Goal: Information Seeking & Learning: Learn about a topic

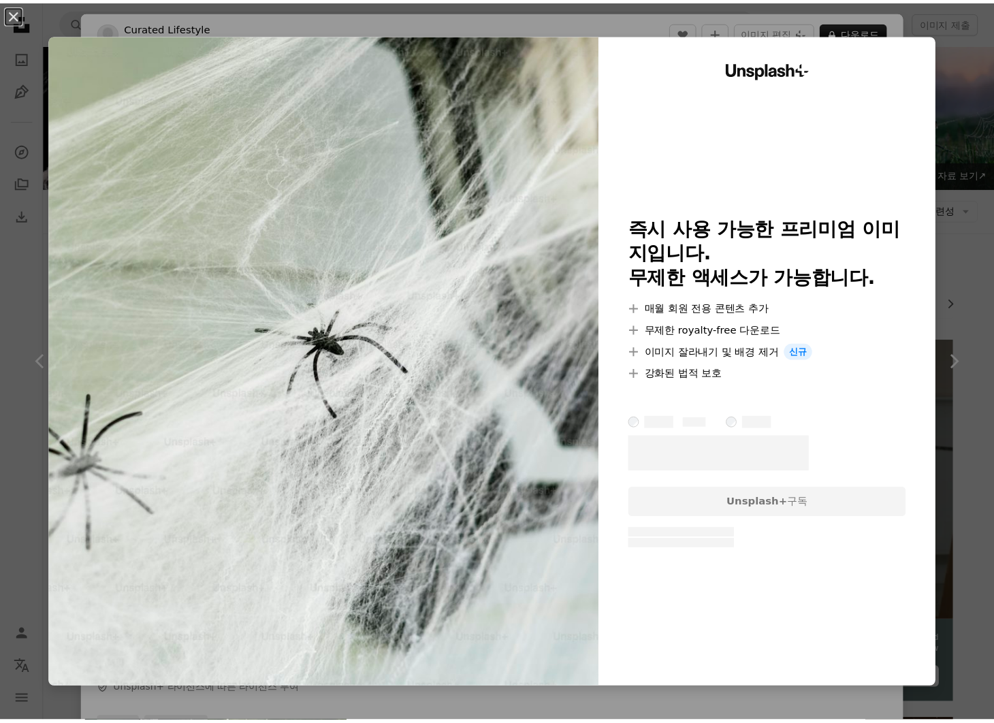
scroll to position [11003, 0]
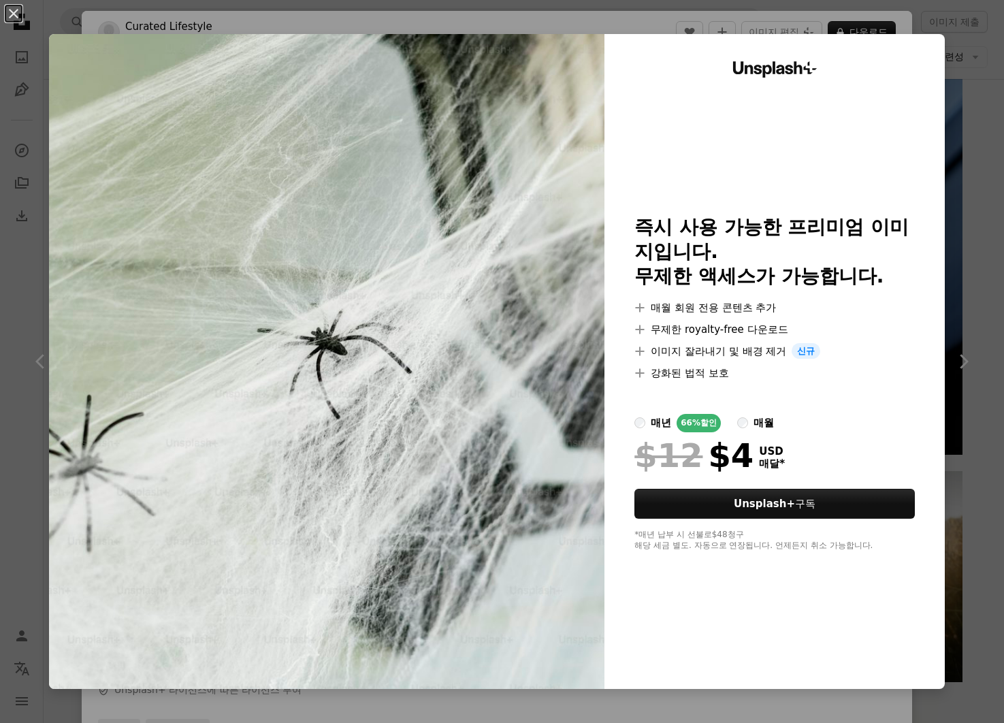
click at [979, 114] on div "An X shape Unsplash+ 즉시 사용 가능한 프리미엄 이미지입니다. 무제한 액세스가 가능합니다. A plus sign 매월 회원 전…" at bounding box center [502, 361] width 1004 height 723
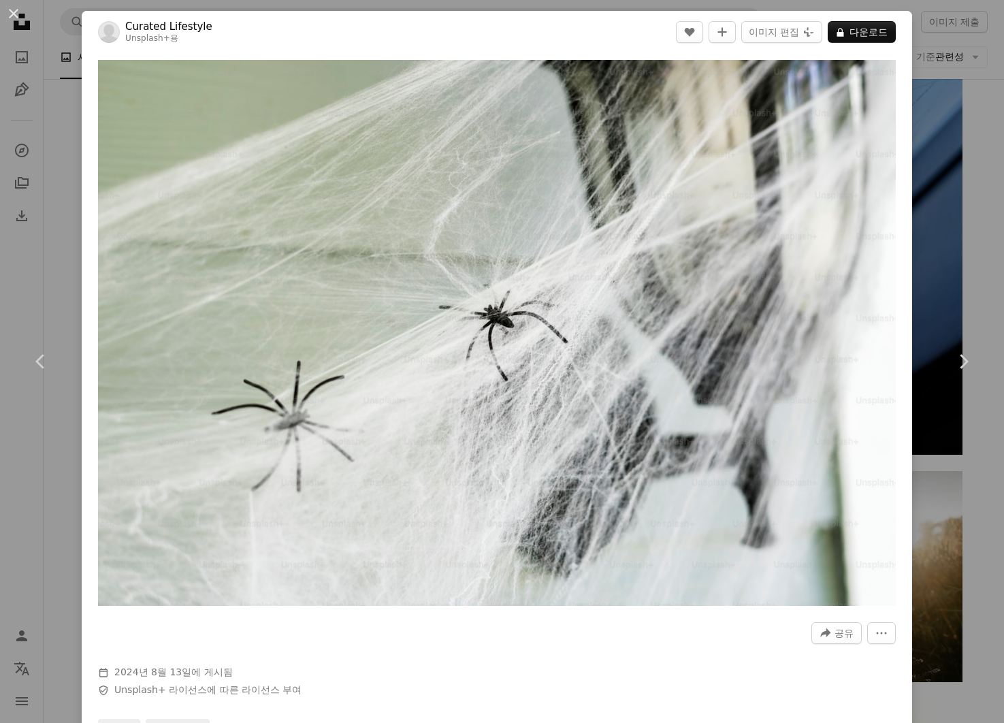
click at [973, 118] on div "An X shape Chevron left Chevron right Curated Lifestyle Unsplash+ 용 A heart A p…" at bounding box center [502, 361] width 1004 height 723
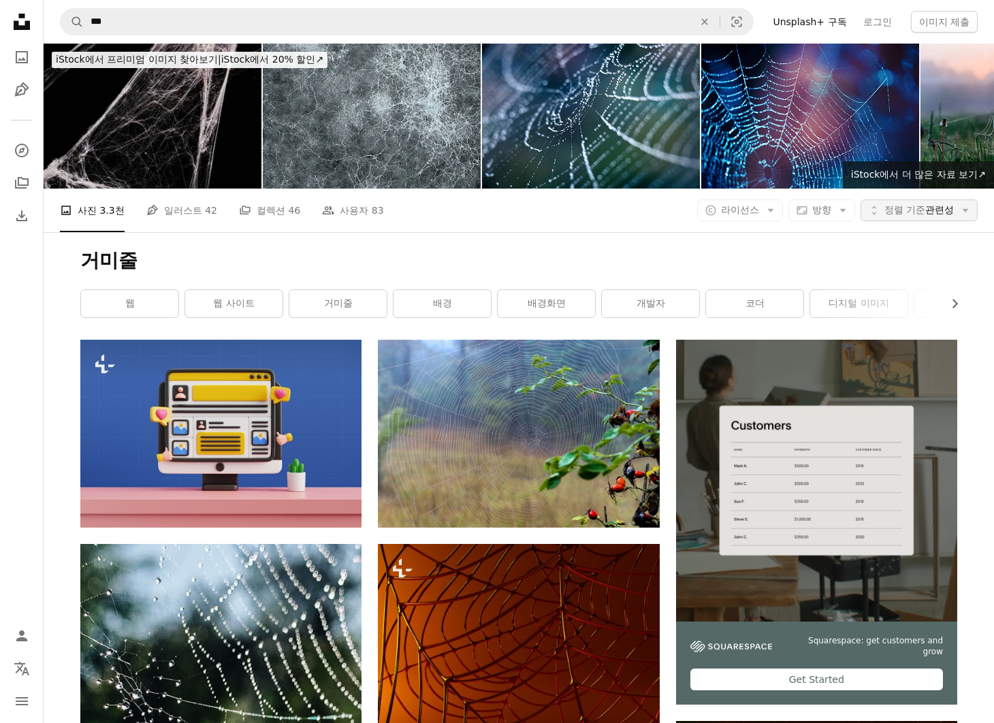
click at [912, 209] on span "정렬 기준" at bounding box center [904, 209] width 41 height 11
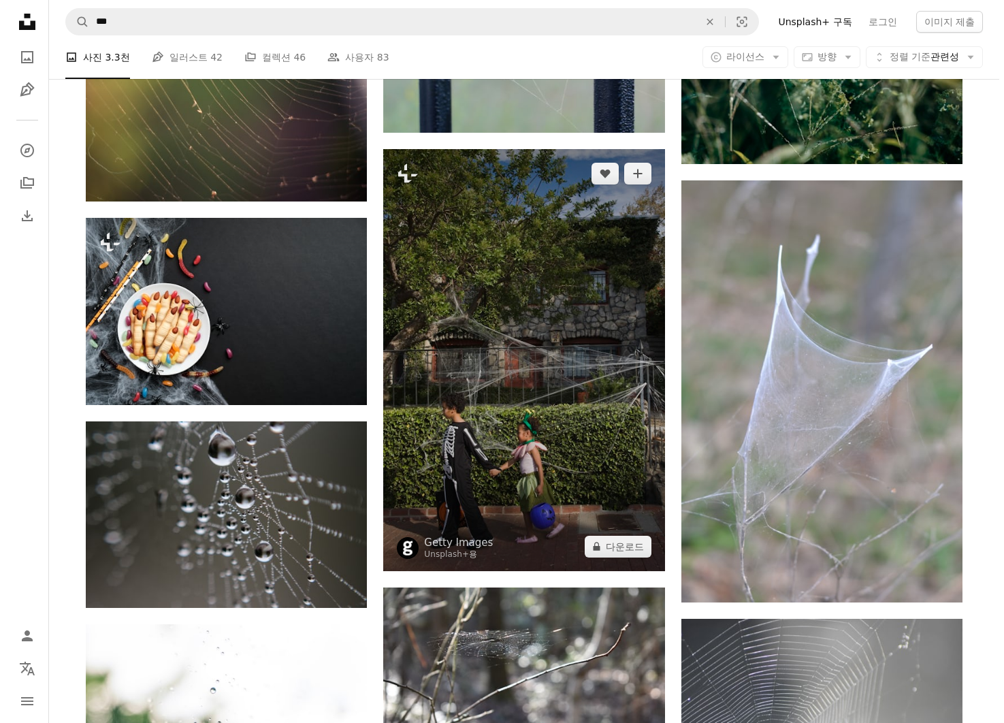
scroll to position [17677, 0]
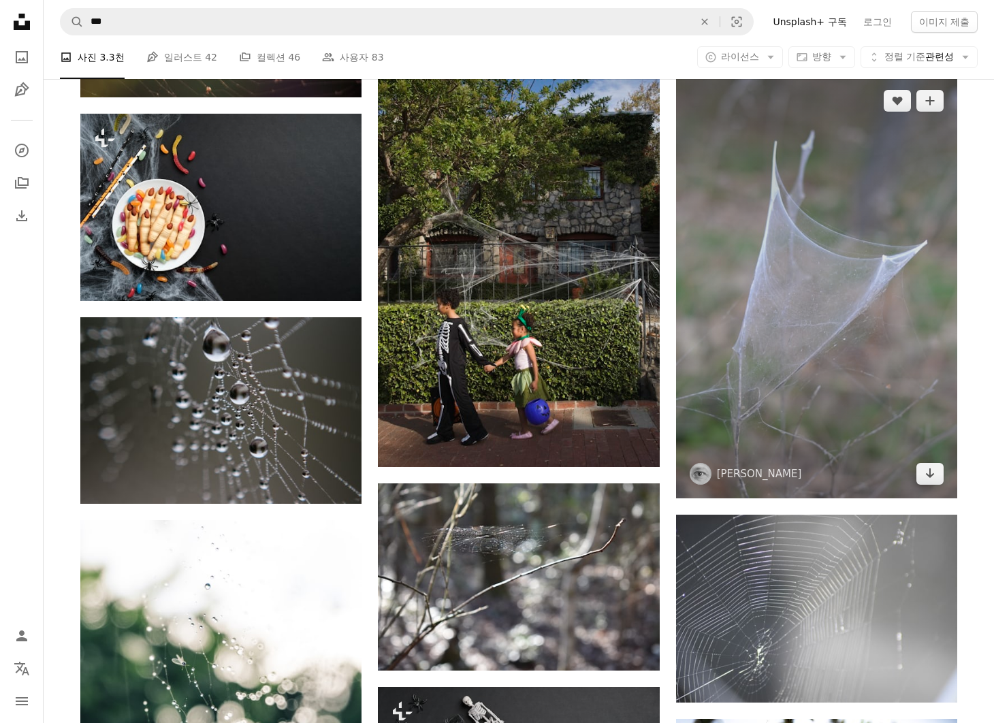
click at [715, 342] on img at bounding box center [816, 287] width 281 height 422
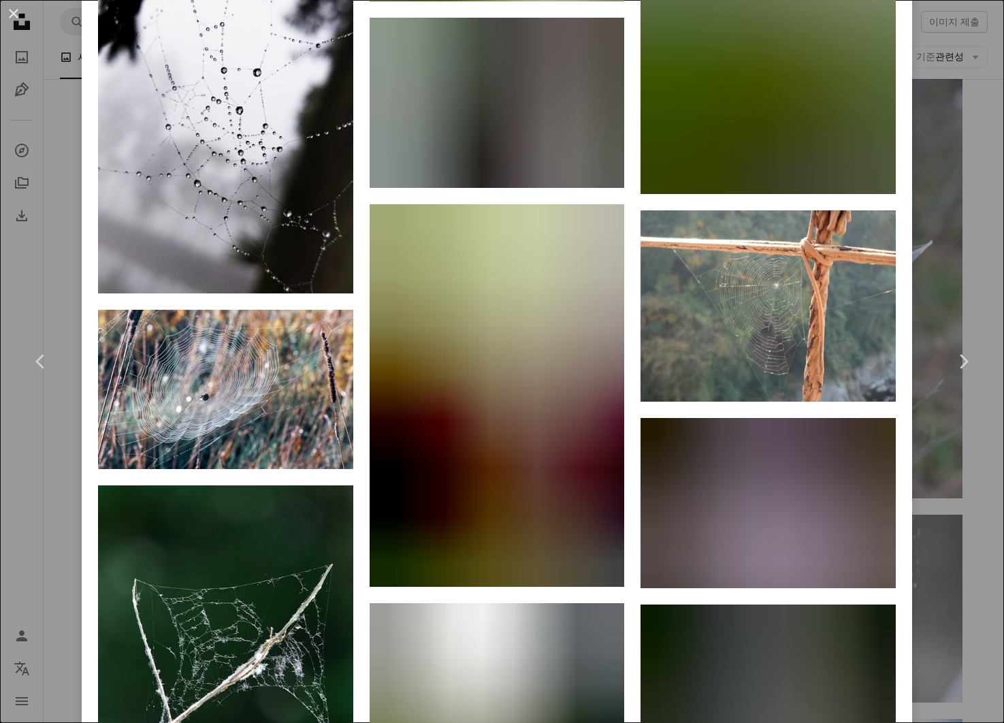
scroll to position [9838, 0]
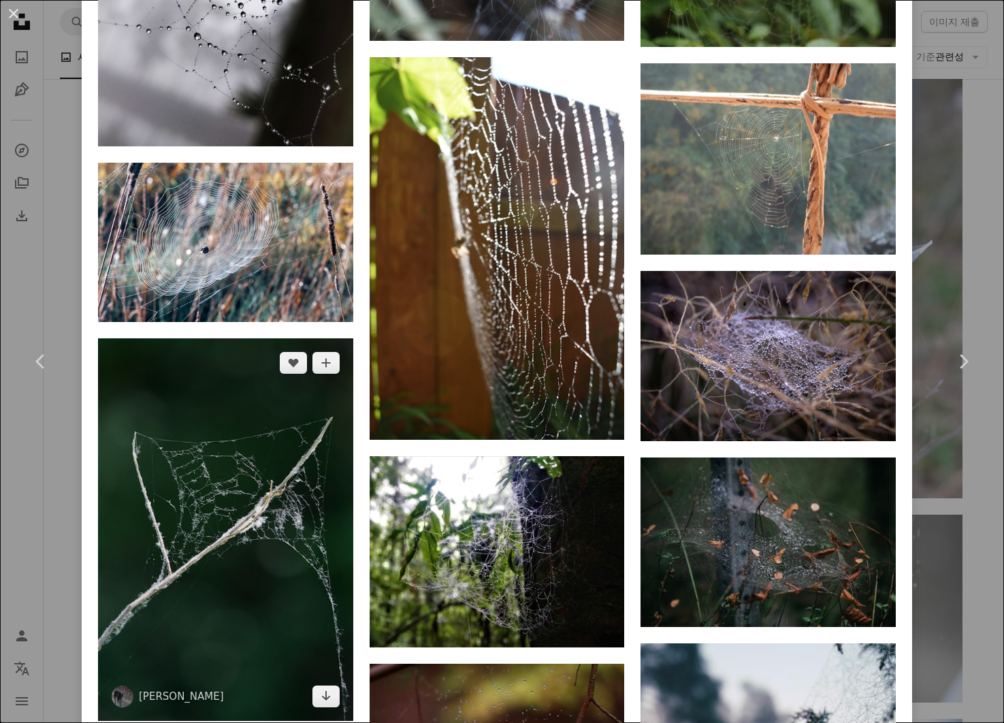
click at [230, 397] on img at bounding box center [225, 529] width 255 height 382
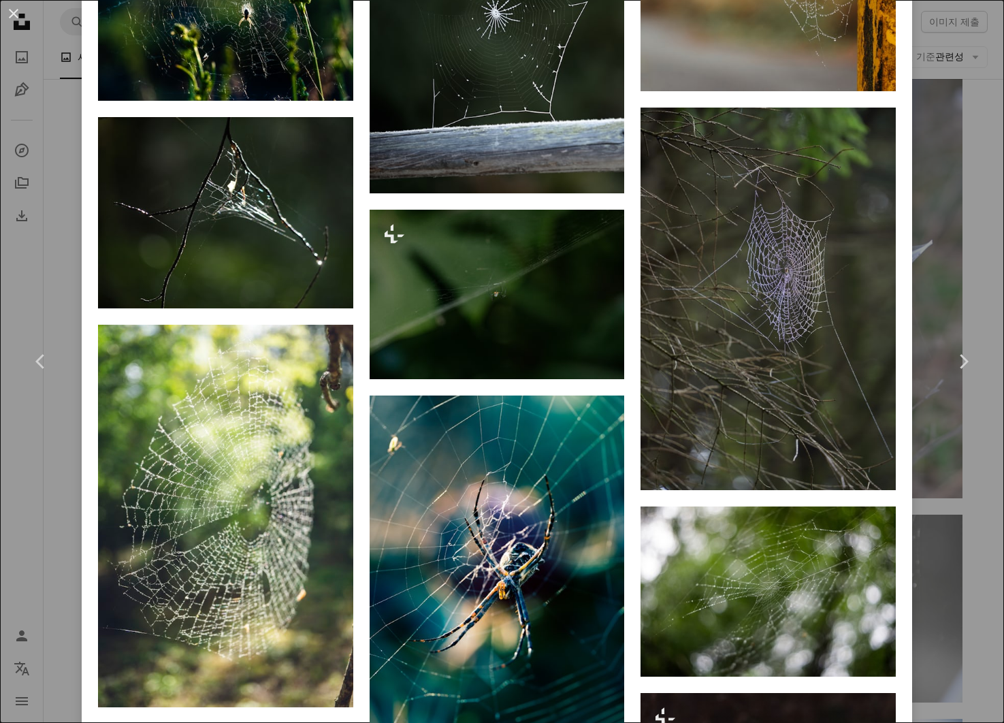
scroll to position [2170, 0]
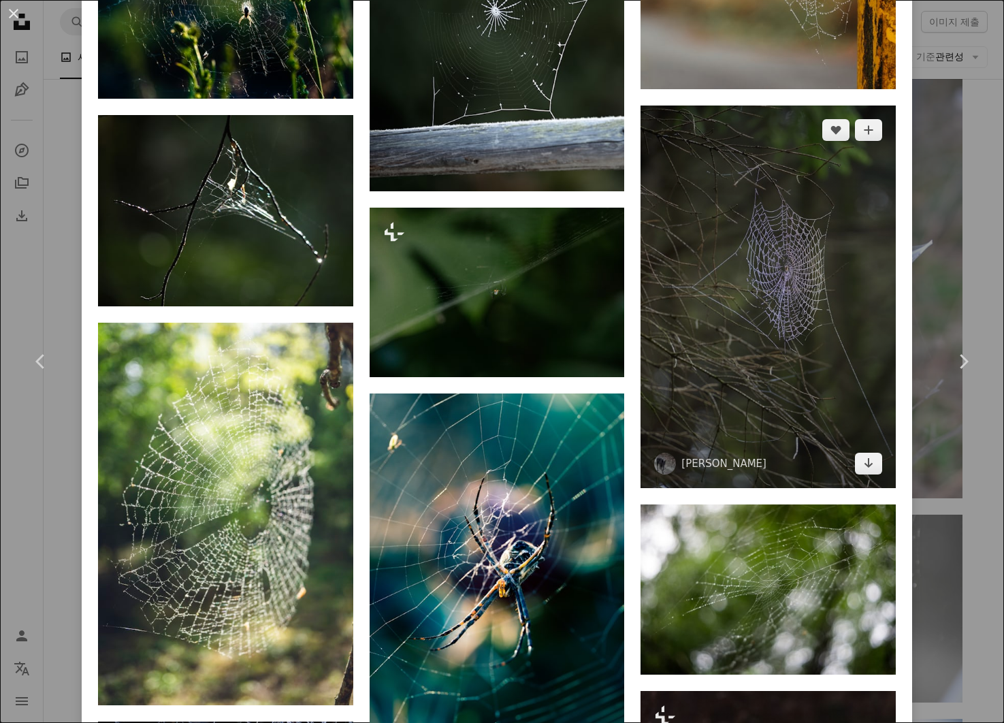
click at [753, 402] on img at bounding box center [767, 296] width 255 height 382
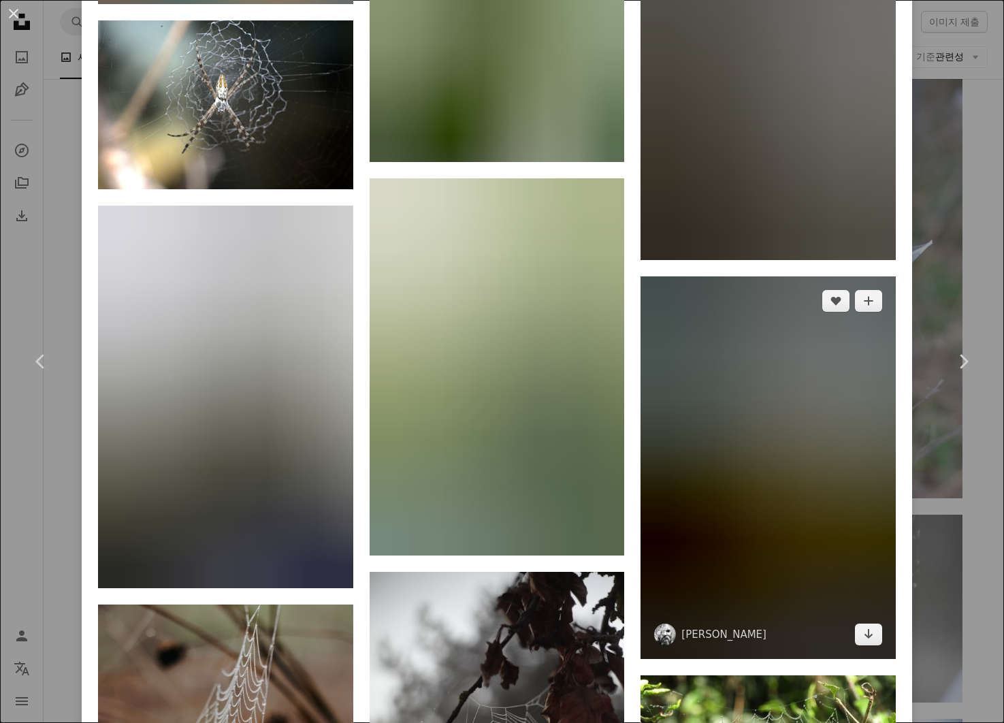
scroll to position [6383, 0]
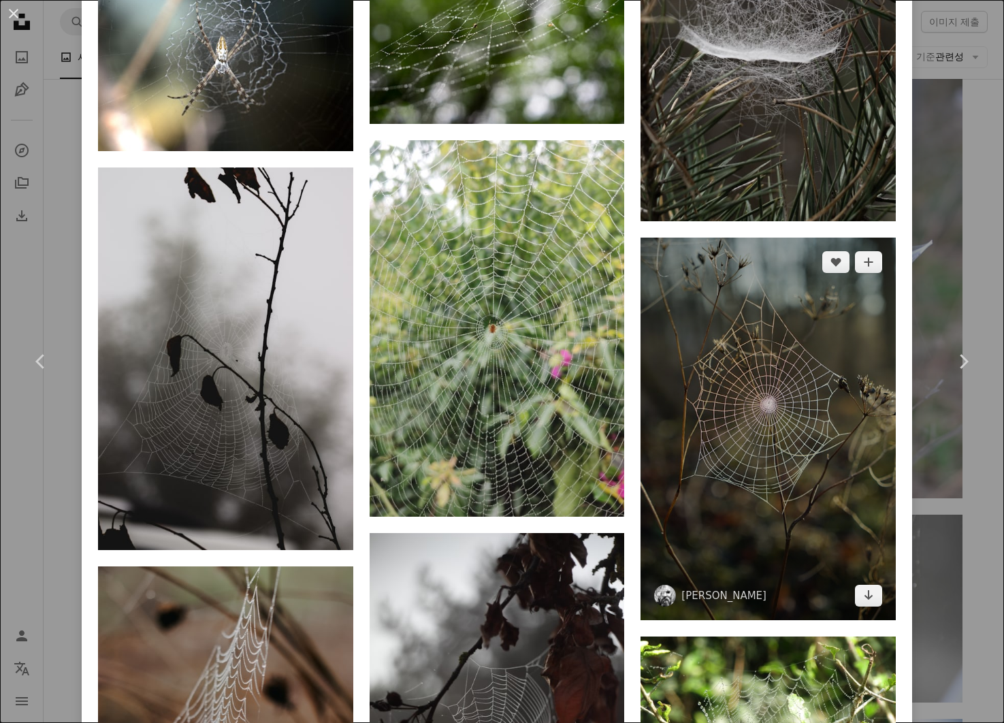
click at [719, 289] on img at bounding box center [767, 429] width 255 height 382
click at [709, 314] on img at bounding box center [767, 429] width 255 height 382
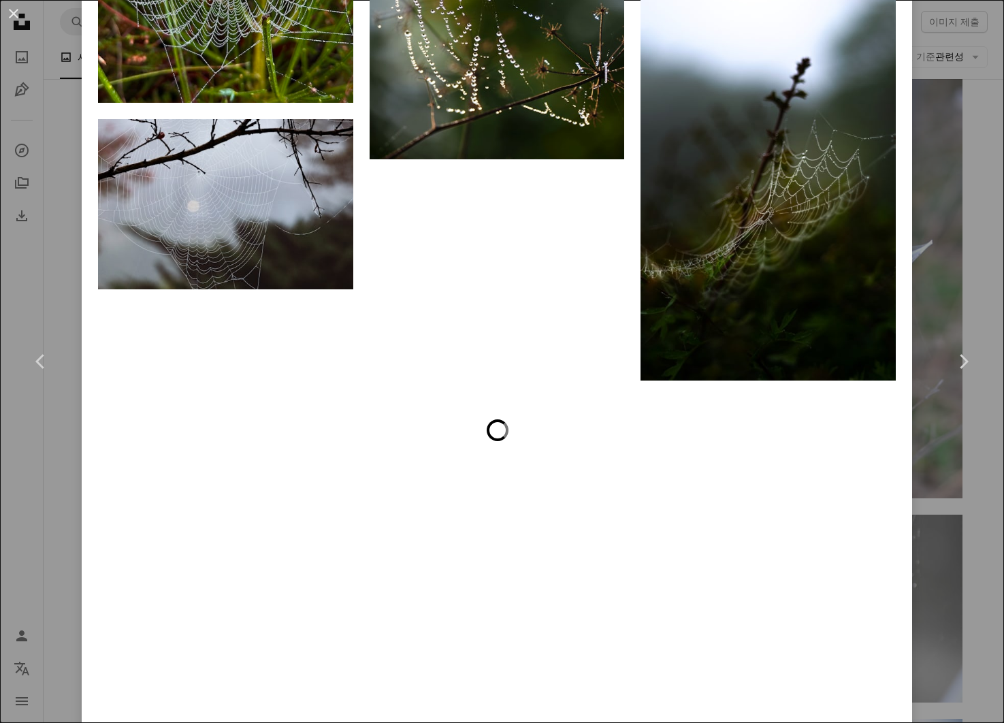
scroll to position [8893, 0]
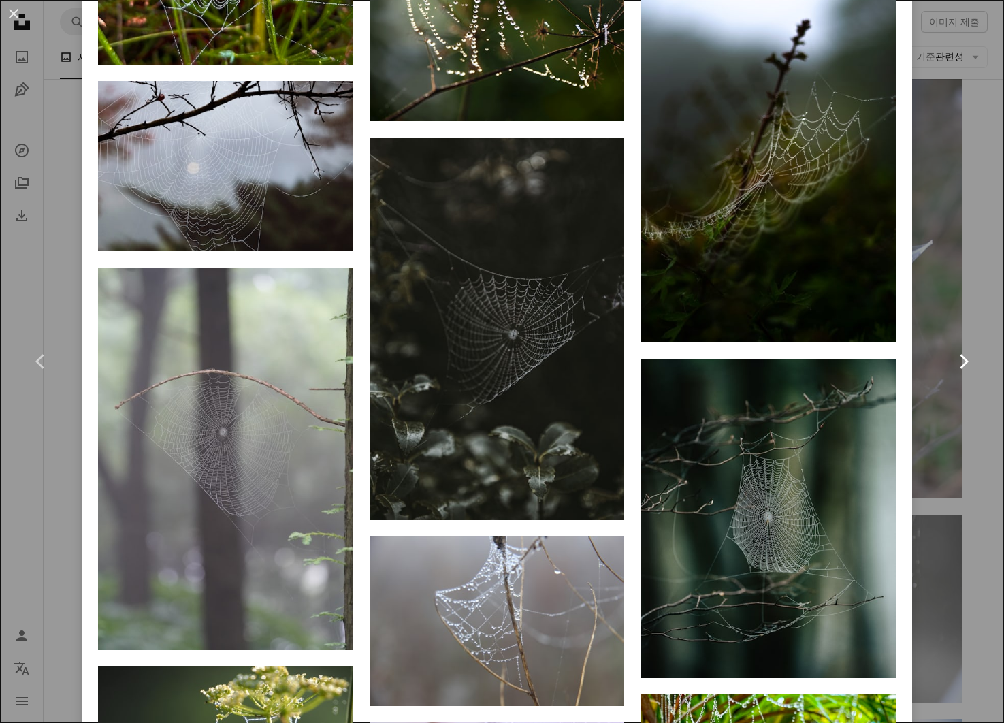
click at [942, 302] on link "Chevron right" at bounding box center [963, 361] width 82 height 131
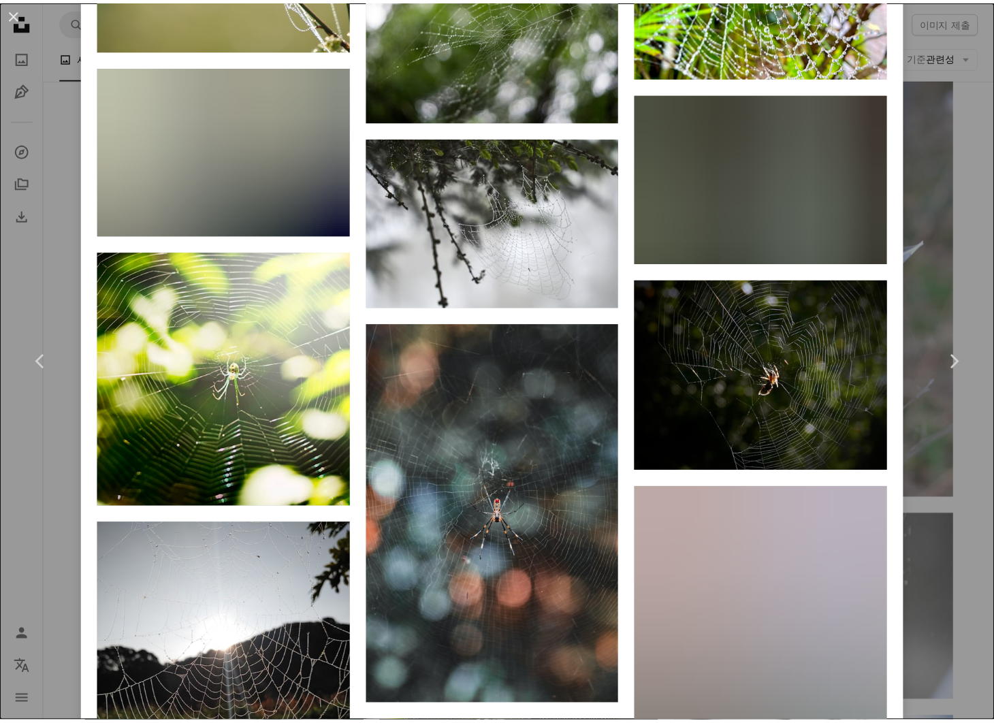
scroll to position [9852, 0]
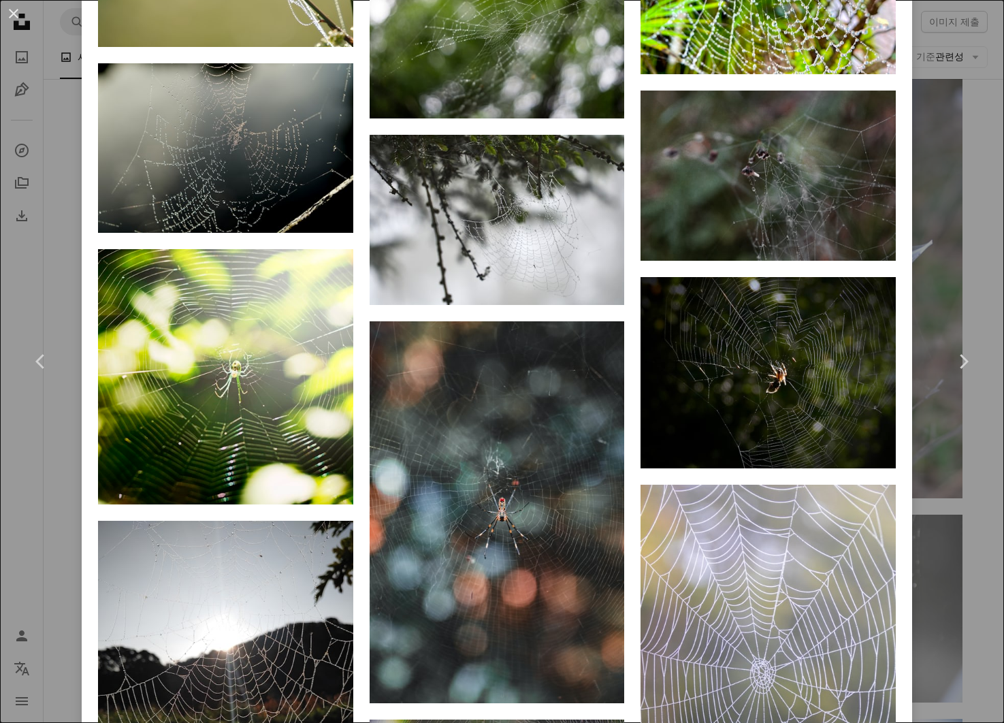
click at [927, 211] on div "An X shape Chevron left Chevron right [PERSON_NAME] wolfgang_hasselmann A heart…" at bounding box center [502, 361] width 1004 height 723
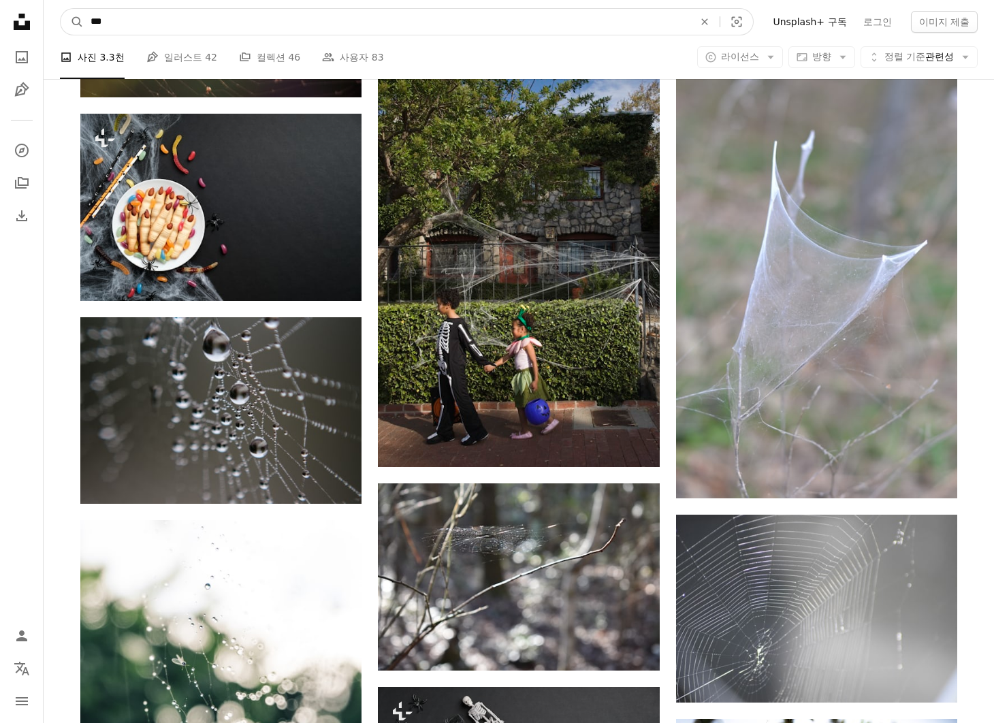
drag, startPoint x: 289, startPoint y: 27, endPoint x: 26, endPoint y: 12, distance: 263.8
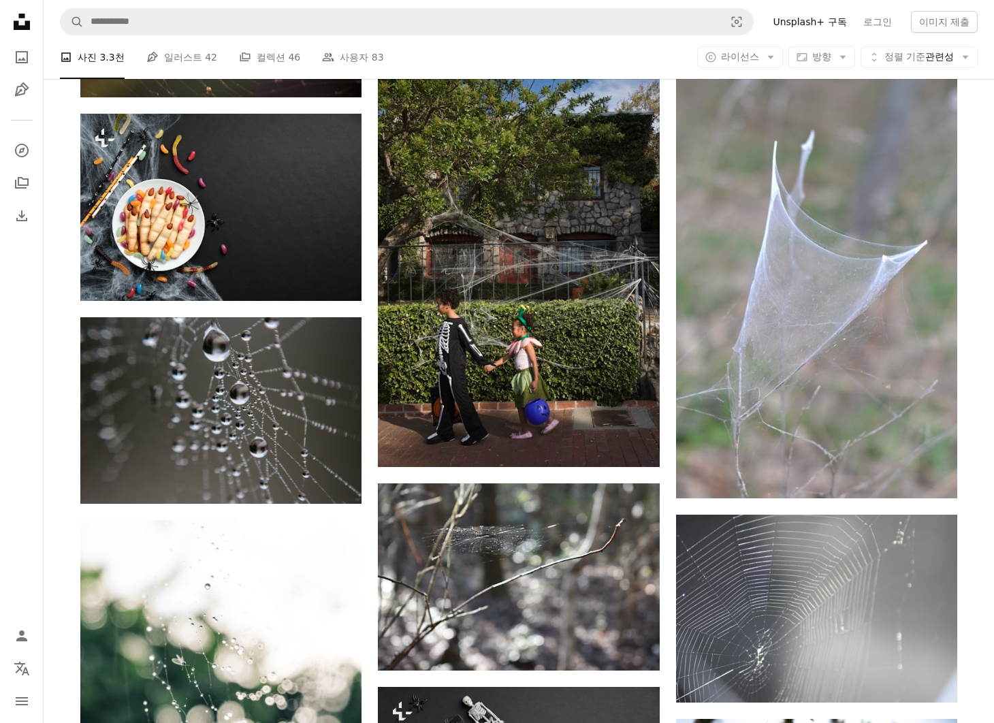
scroll to position [17677, 0]
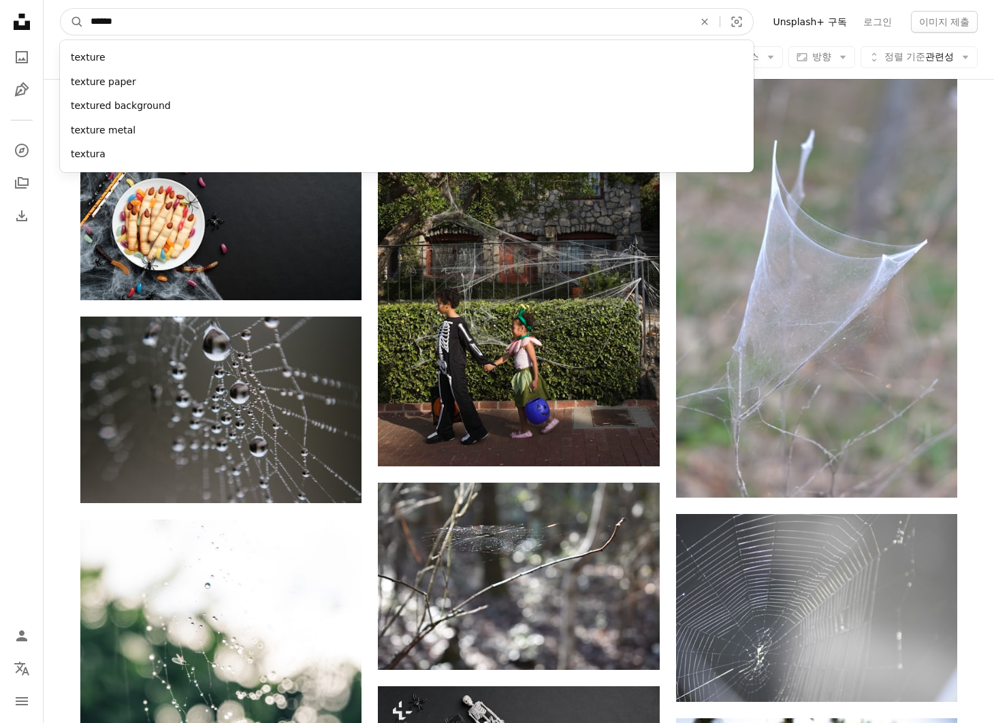
type input "*******"
click button "A magnifying glass" at bounding box center [72, 22] width 23 height 26
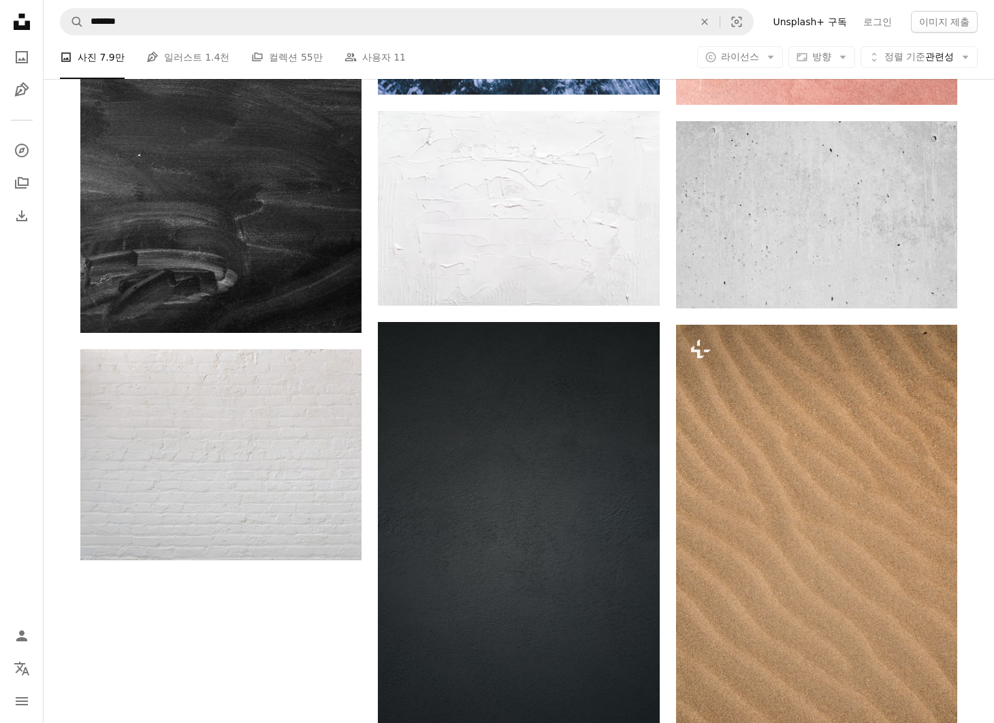
scroll to position [3075, 0]
